Goal: Task Accomplishment & Management: Manage account settings

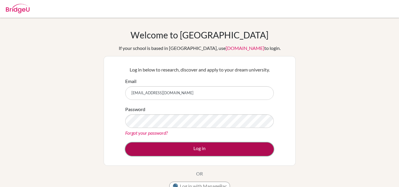
click at [186, 151] on button "Log in" at bounding box center [199, 149] width 149 height 14
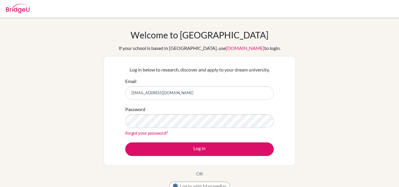
drag, startPoint x: 191, startPoint y: 95, endPoint x: 121, endPoint y: 94, distance: 70.6
click at [121, 94] on div "Log in below to research, discover and apply to your dream university. Email gr…" at bounding box center [200, 111] width 192 height 110
type input "gmcnaught@gmail.com"
click at [143, 131] on link "Forgot your password?" at bounding box center [146, 133] width 43 height 6
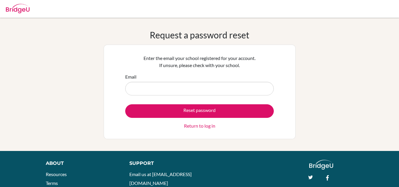
click at [148, 89] on input "Email" at bounding box center [199, 89] width 149 height 14
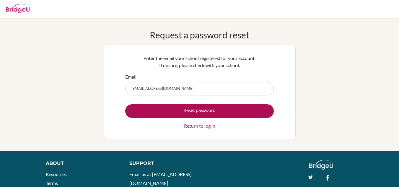
type input "[EMAIL_ADDRESS][DOMAIN_NAME]"
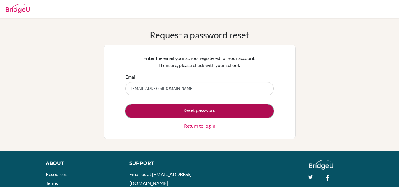
click at [201, 111] on button "Reset password" at bounding box center [199, 111] width 149 height 14
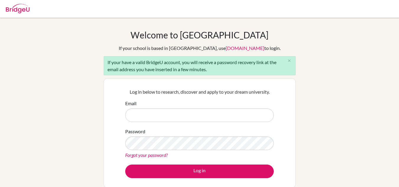
type input "[EMAIL_ADDRESS][DOMAIN_NAME]"
click at [19, 10] on img at bounding box center [18, 8] width 24 height 9
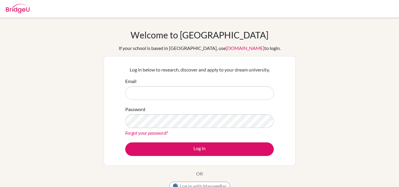
type input "[EMAIL_ADDRESS][DOMAIN_NAME]"
click at [19, 9] on img at bounding box center [18, 8] width 24 height 9
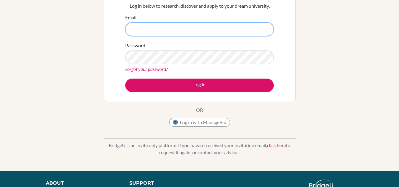
type input "graeme.mcnaught@iis.kh.edu.tw"
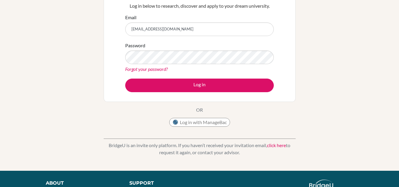
click at [289, 43] on div "Log in below to research, discover and apply to your dream university. Email gr…" at bounding box center [200, 47] width 192 height 110
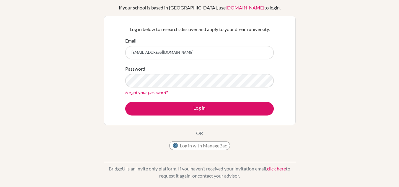
scroll to position [0, 0]
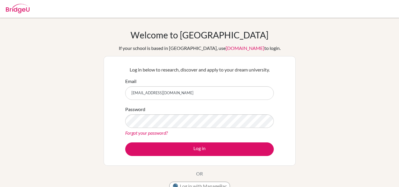
click at [27, 12] on img at bounding box center [18, 8] width 24 height 9
